Goal: Task Accomplishment & Management: Use online tool/utility

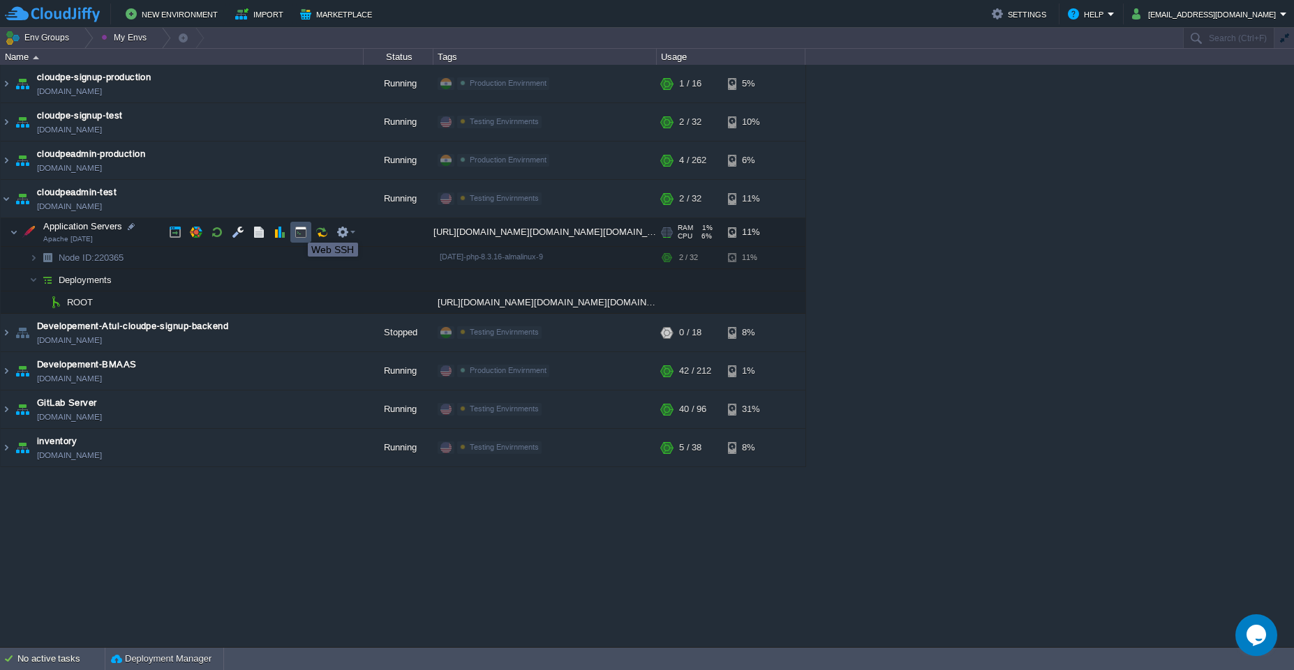
click at [297, 230] on button "button" at bounding box center [300, 232] width 13 height 13
click at [305, 306] on button "button" at bounding box center [307, 302] width 13 height 13
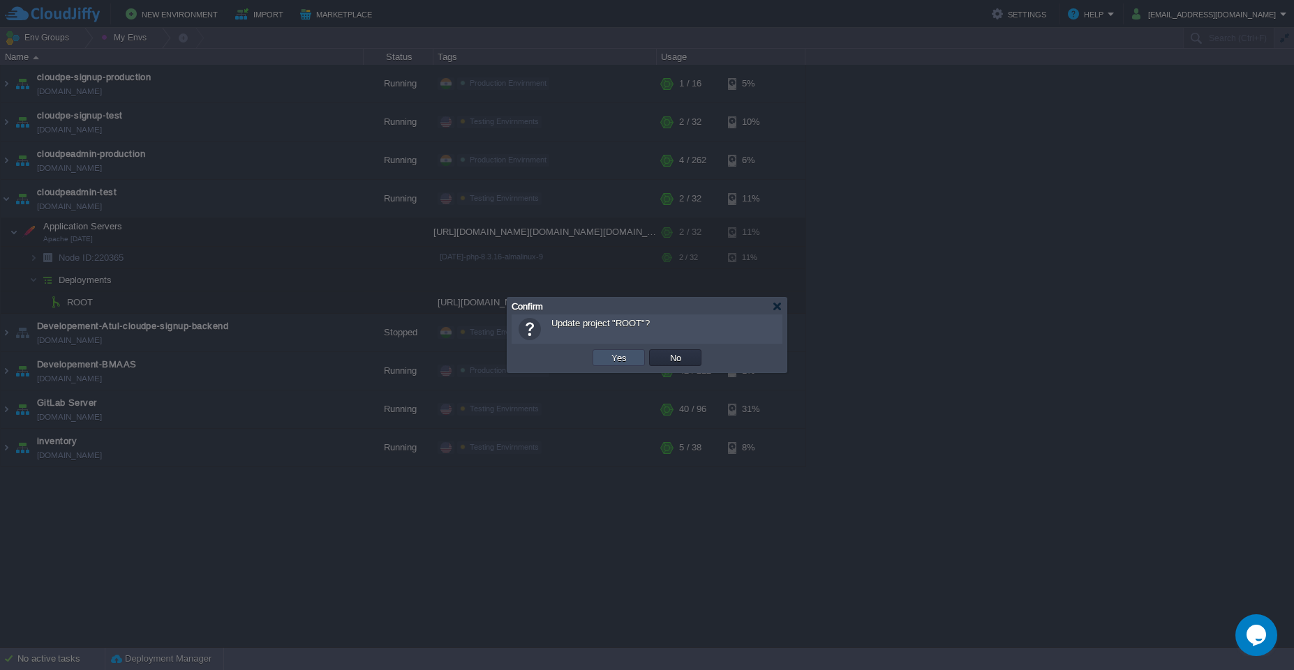
click at [620, 357] on button "Yes" at bounding box center [619, 358] width 24 height 13
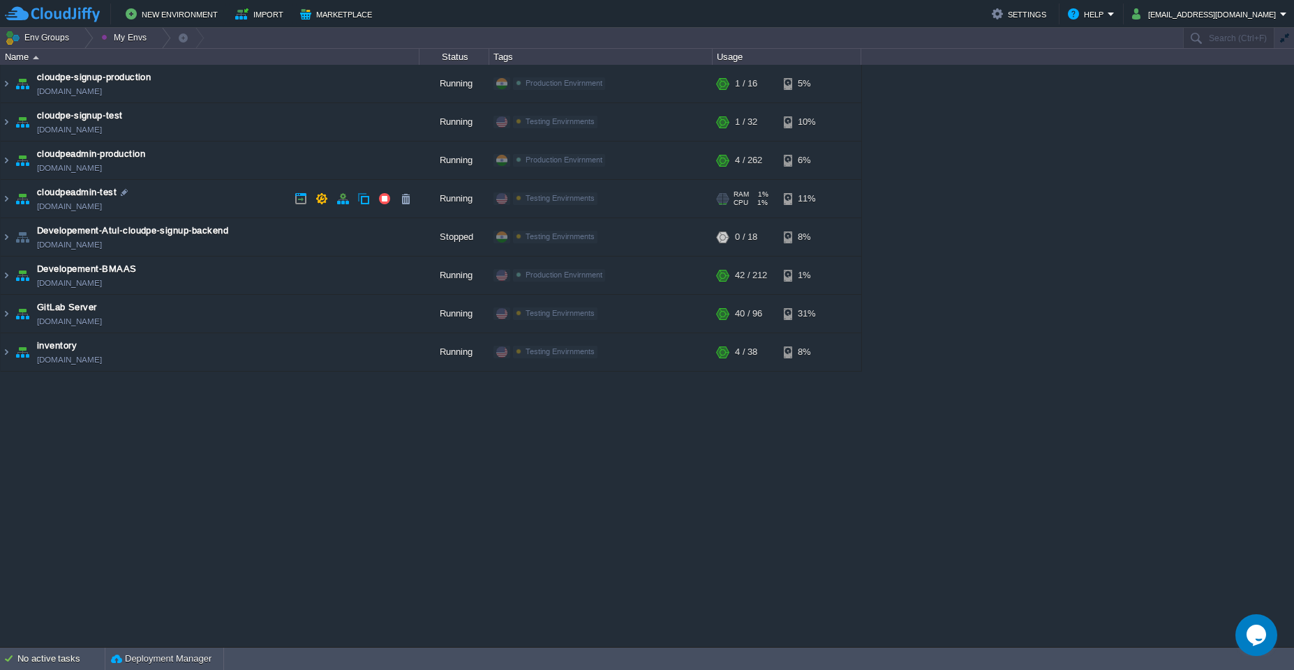
click at [202, 199] on td "cloudpeadmin-test [DOMAIN_NAME]" at bounding box center [210, 199] width 419 height 38
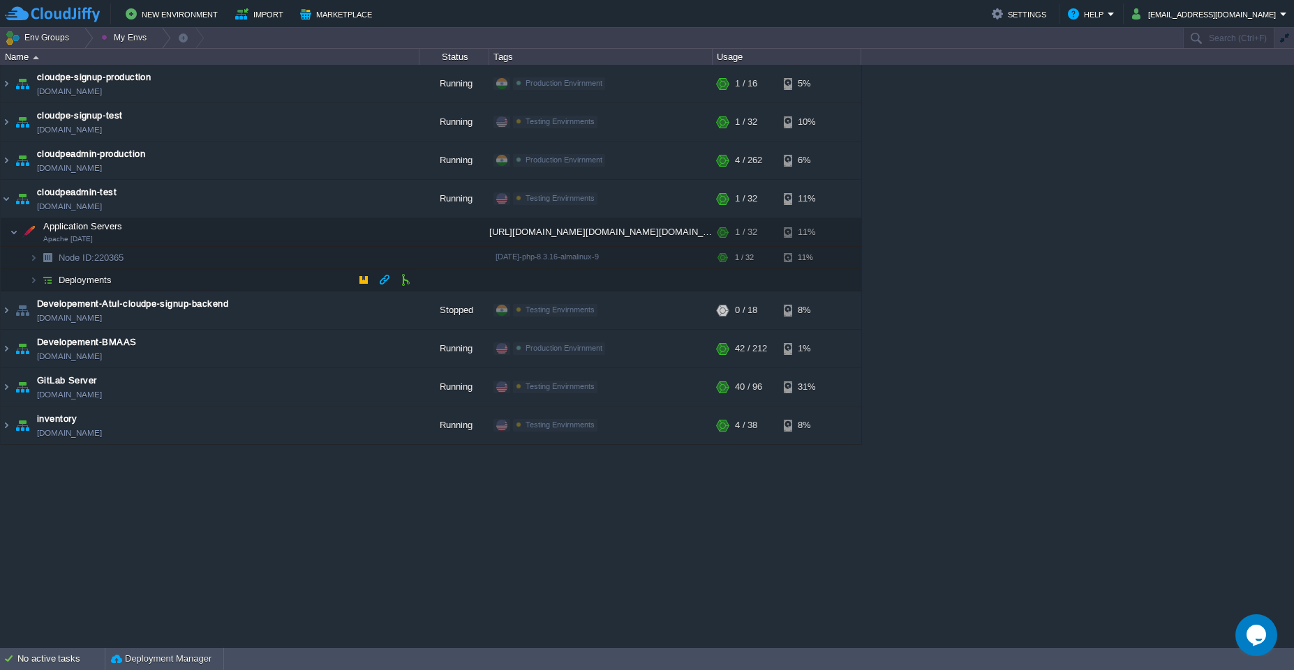
click at [313, 280] on td "Deployments" at bounding box center [210, 280] width 419 height 22
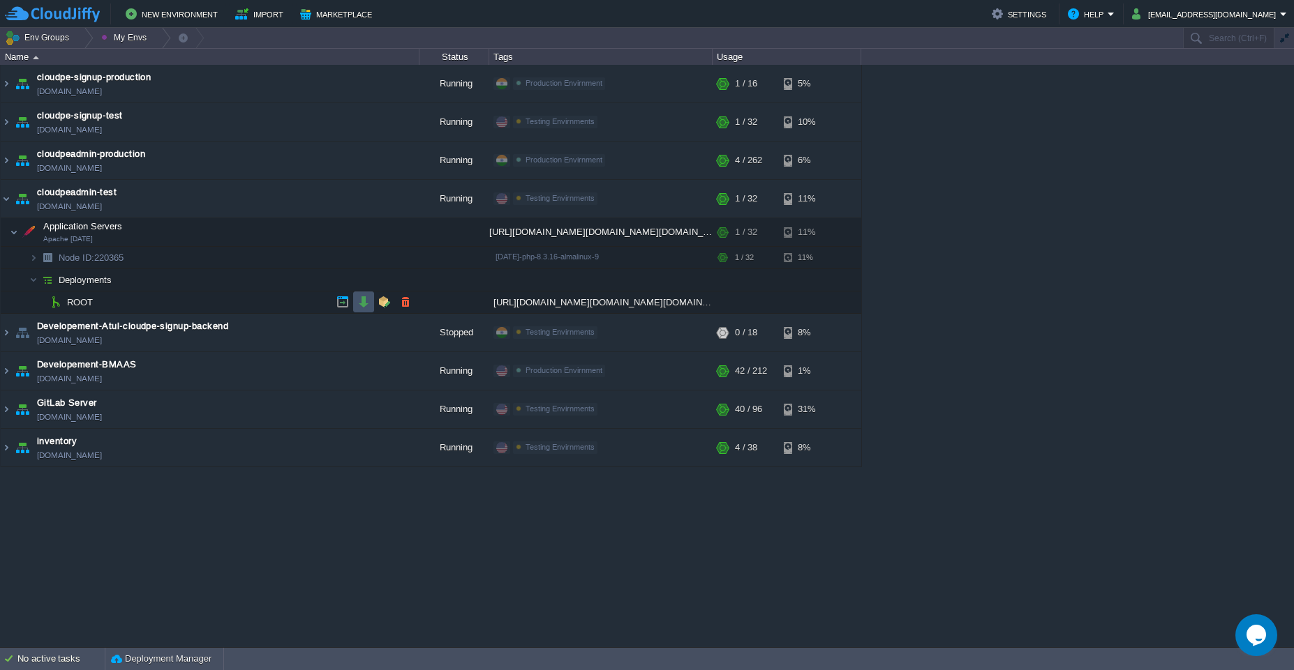
click at [368, 302] on button "button" at bounding box center [363, 302] width 13 height 13
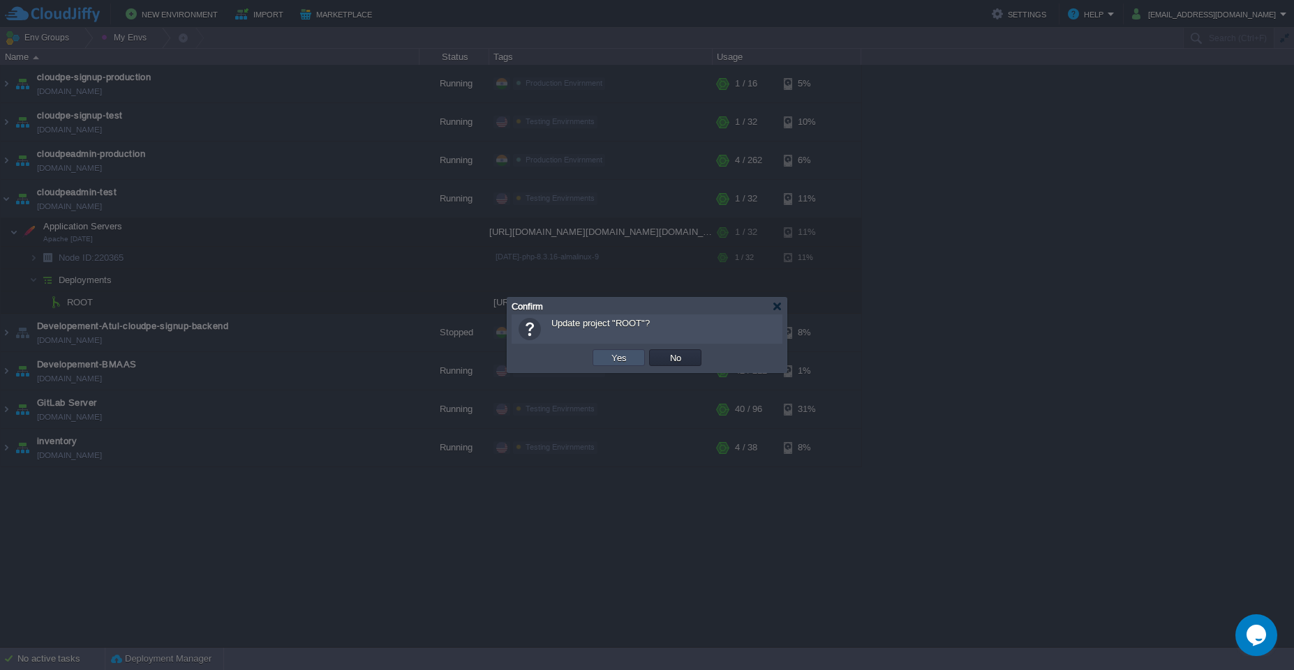
click at [620, 360] on button "Yes" at bounding box center [619, 358] width 24 height 13
